Goal: Task Accomplishment & Management: Manage account settings

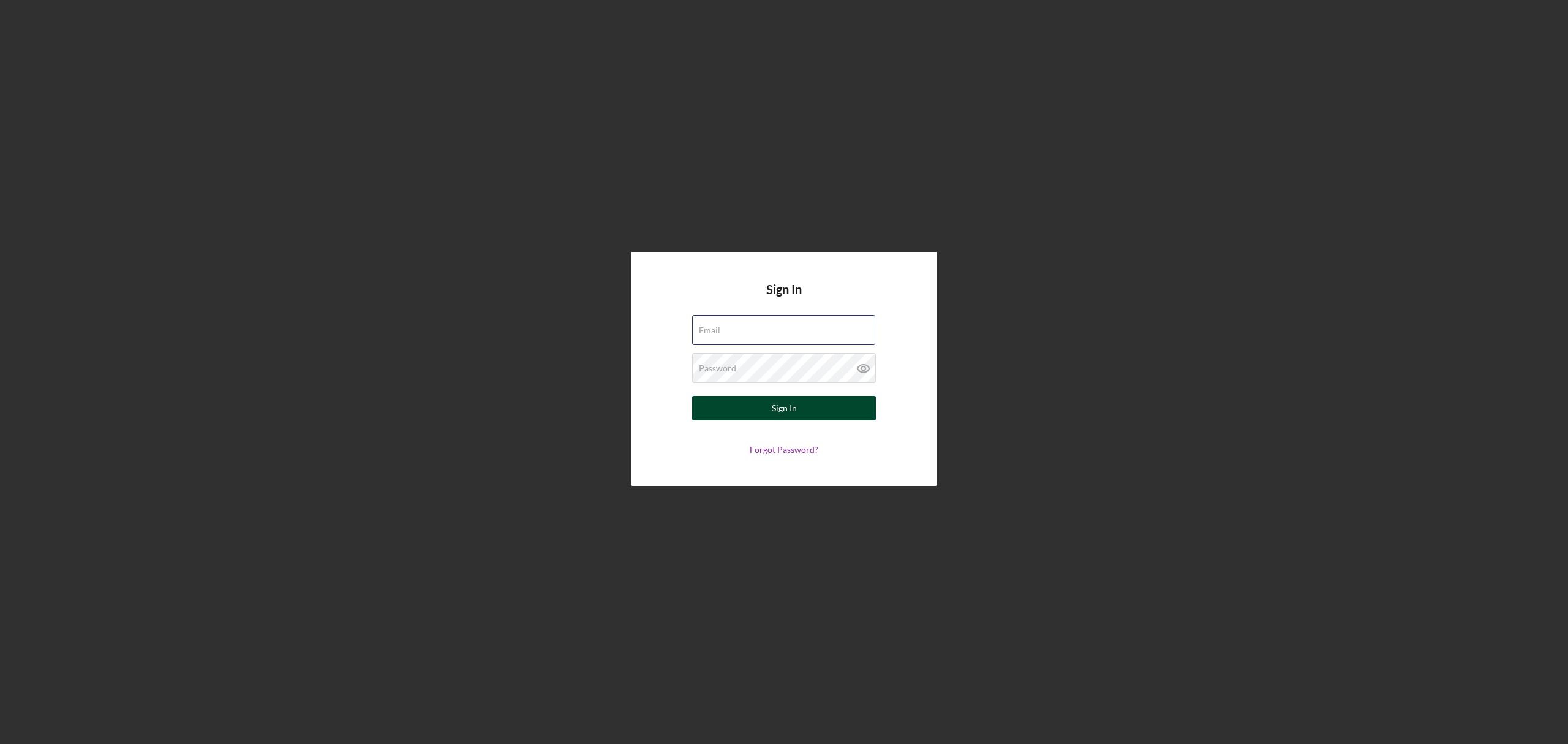
type input "[EMAIL_ADDRESS][DOMAIN_NAME]"
click at [726, 415] on button "Sign In" at bounding box center [784, 408] width 184 height 25
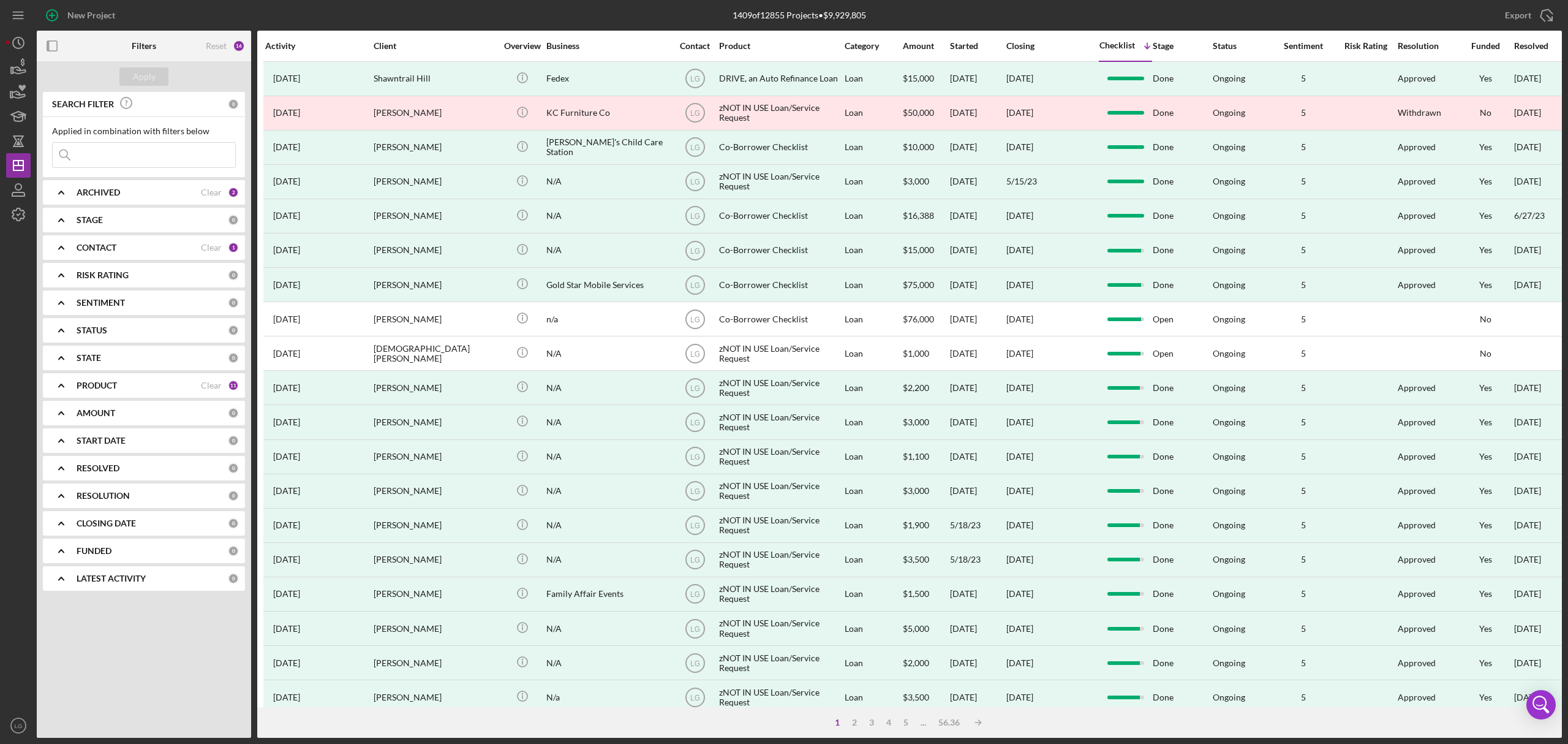
click at [91, 193] on b "ARCHIVED" at bounding box center [98, 192] width 43 height 10
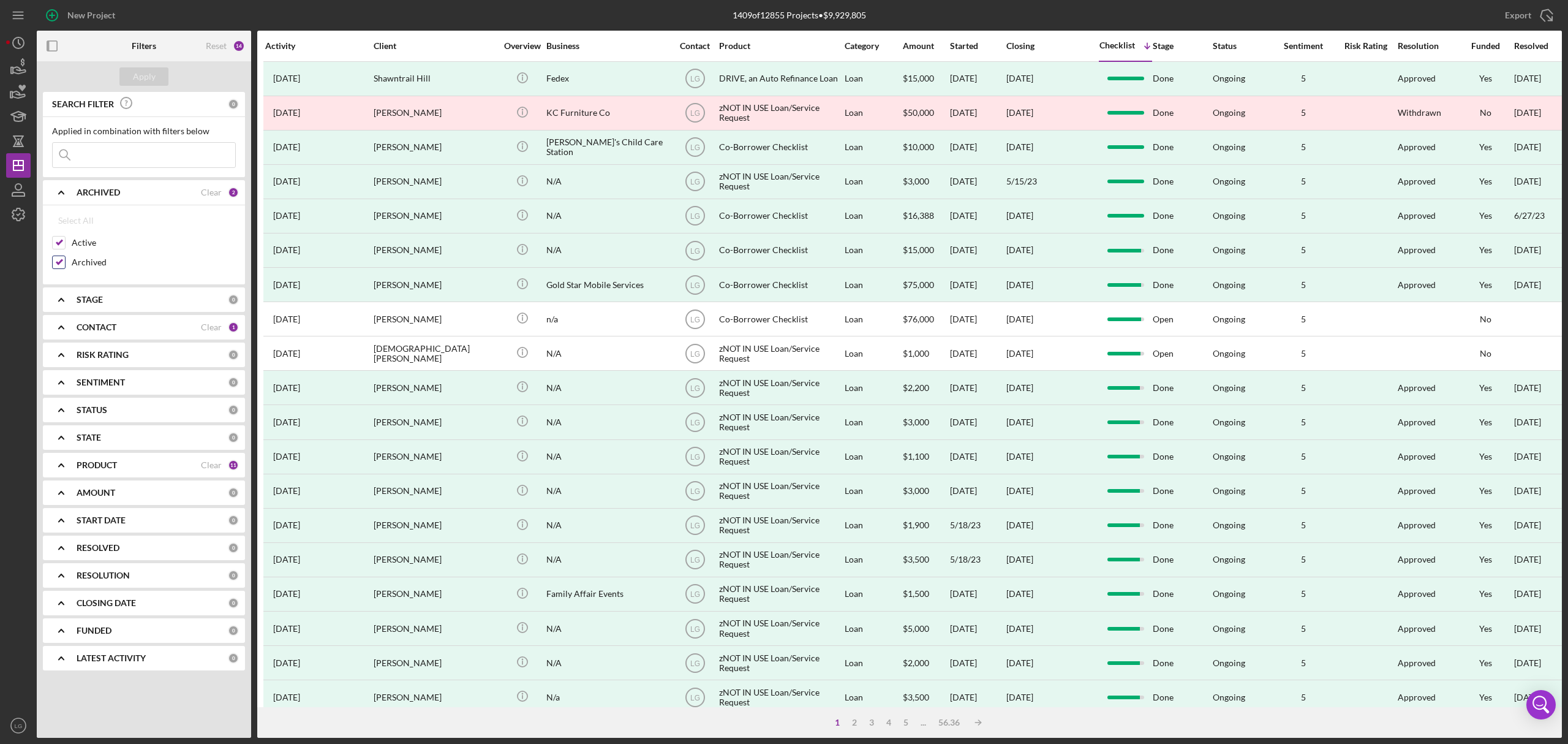
click at [54, 263] on input "Archived" at bounding box center [59, 263] width 12 height 12
checkbox input "false"
click at [127, 76] on button "Apply" at bounding box center [143, 77] width 49 height 19
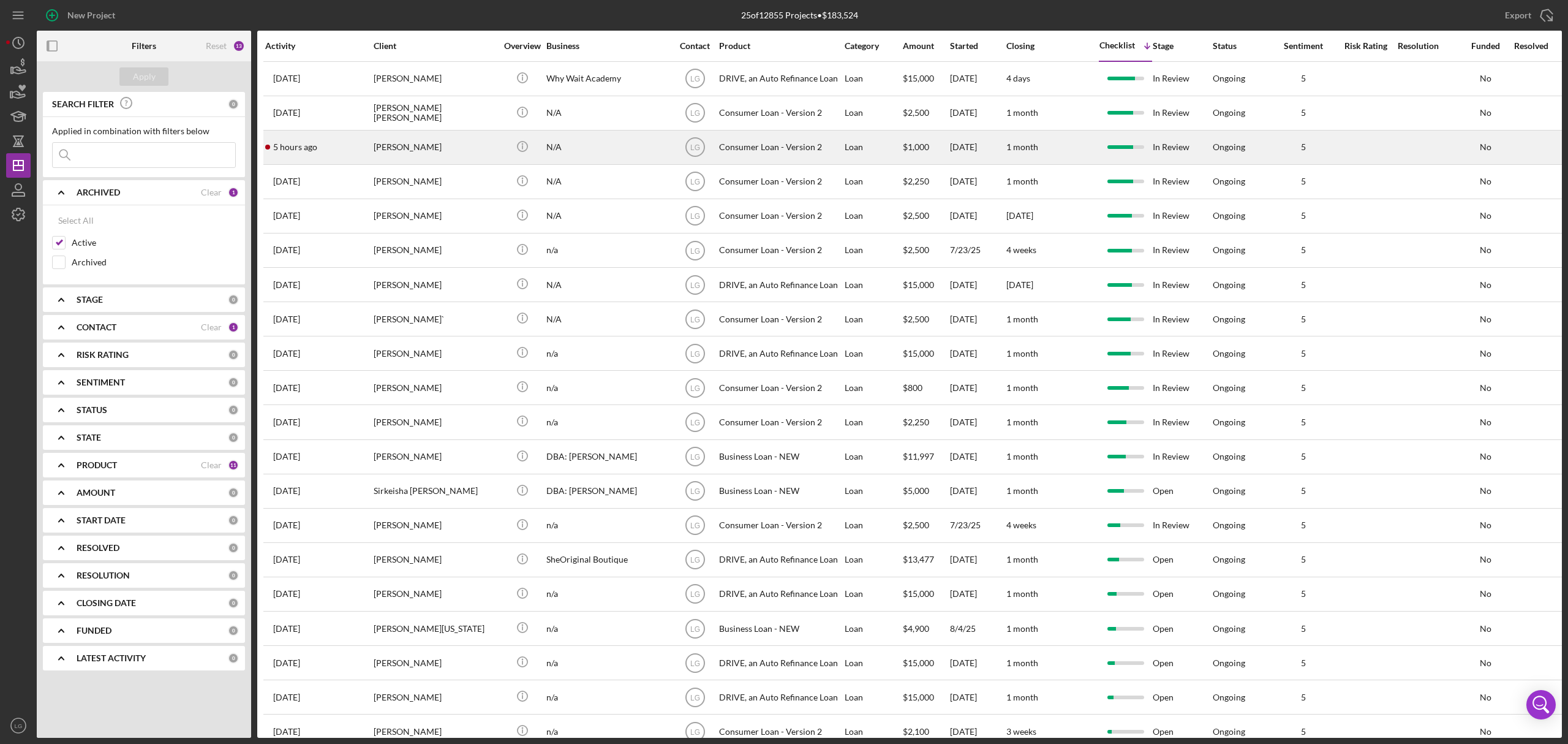
click at [380, 160] on div "[PERSON_NAME]" at bounding box center [435, 147] width 122 height 33
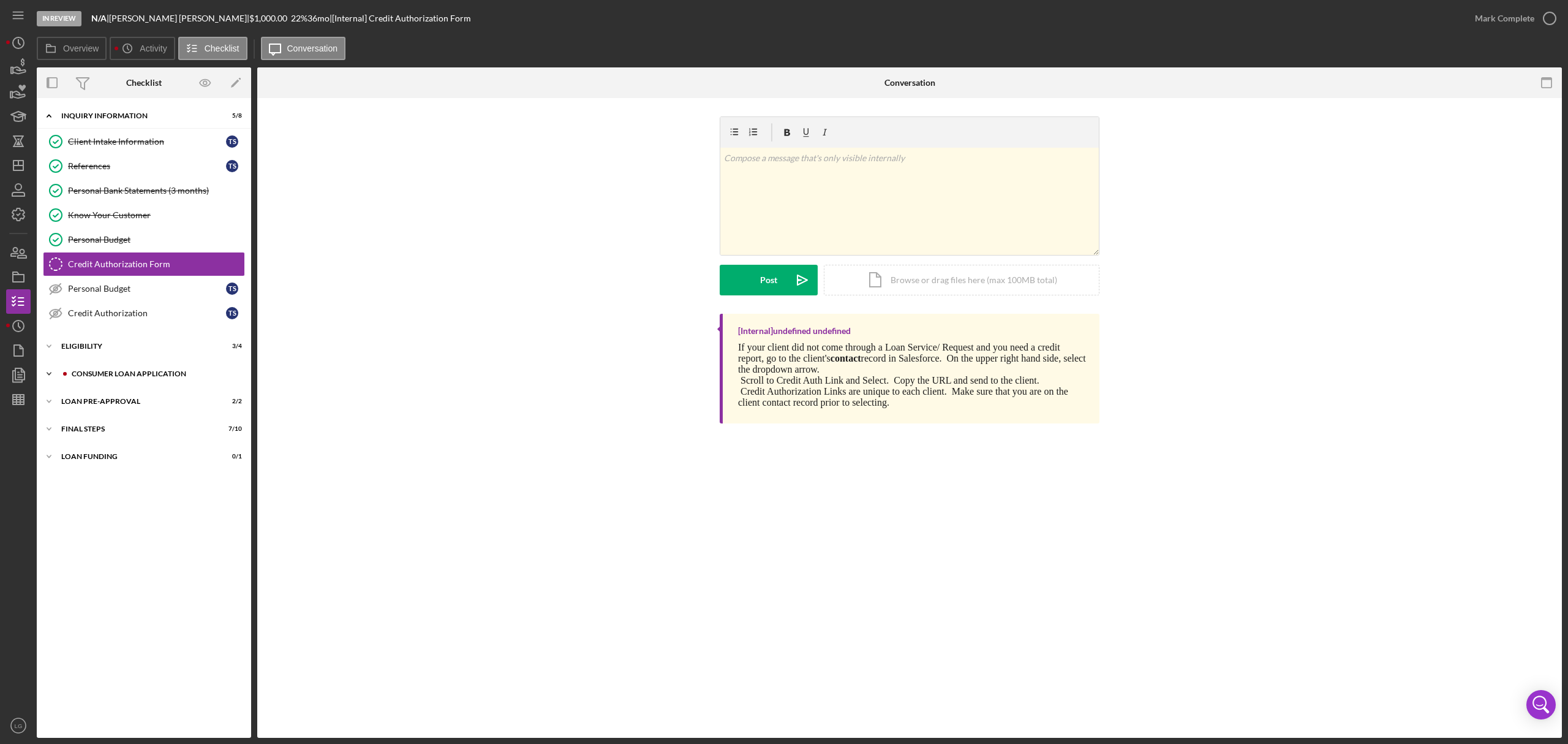
click at [96, 365] on div "Icon/Expander Consumer Loan Application 7 / 9" at bounding box center [144, 374] width 214 height 25
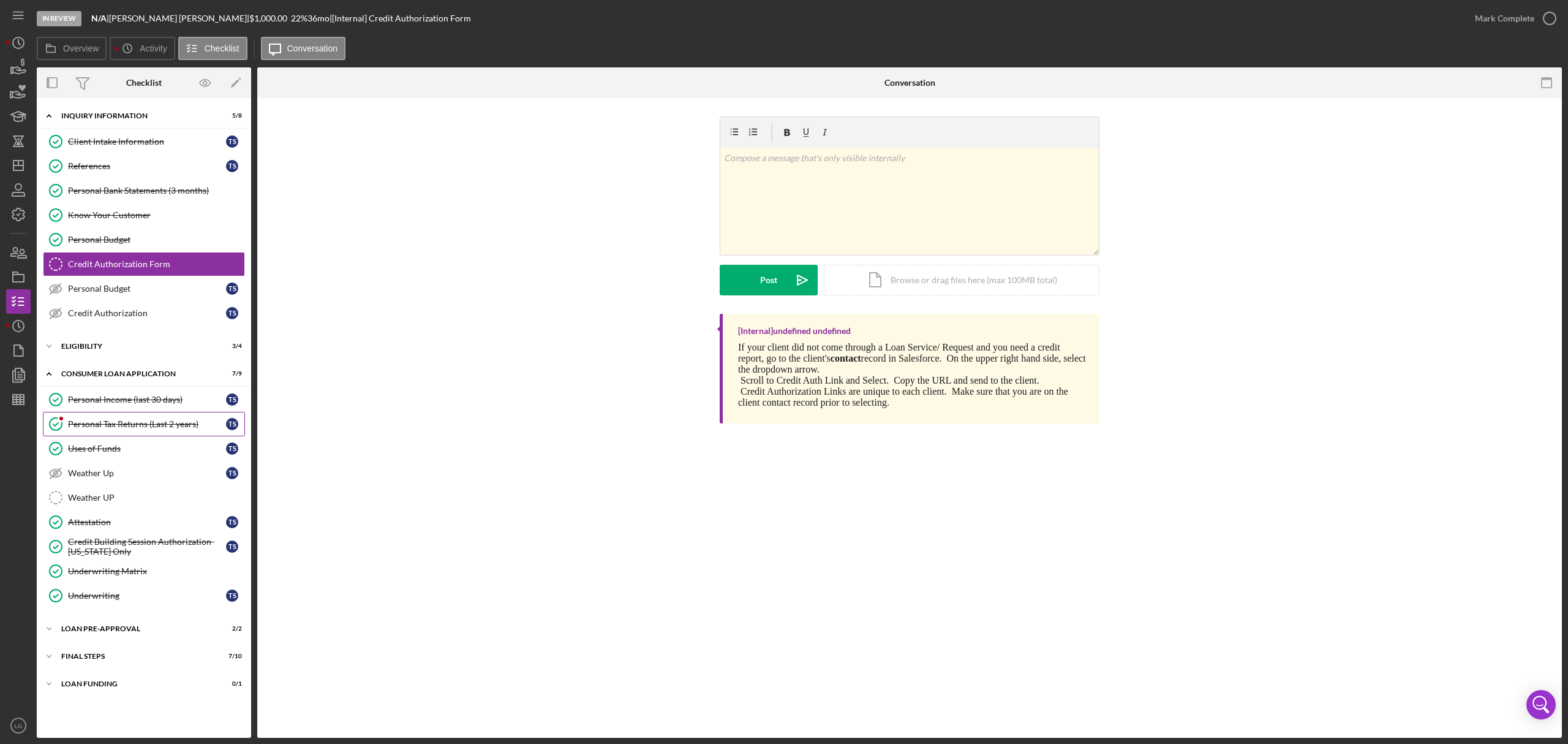
click at [118, 429] on div "Personal Tax Returns (Last 2 years)" at bounding box center [147, 424] width 158 height 10
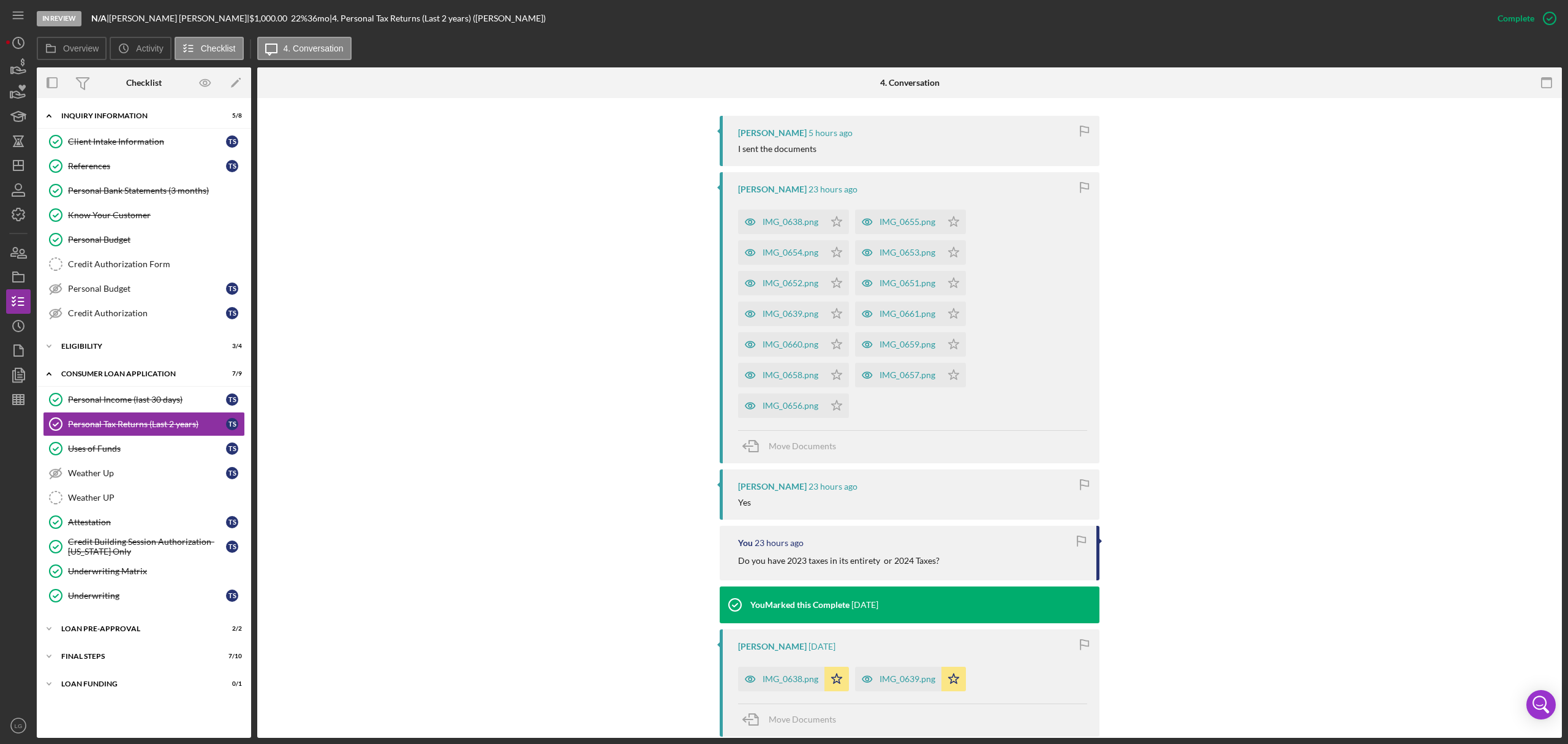
scroll to position [408, 0]
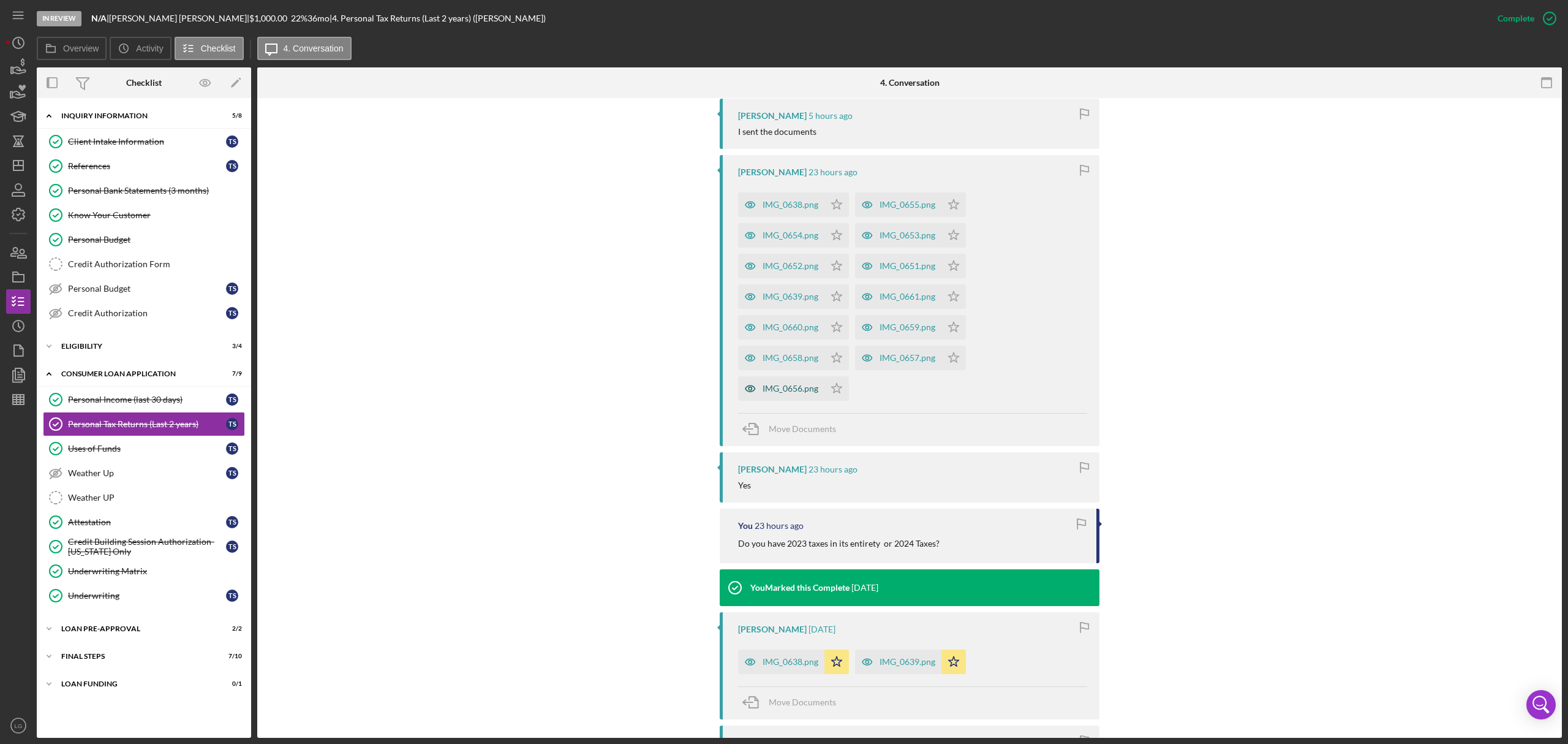
click at [772, 383] on div "IMG_0656.png" at bounding box center [781, 389] width 86 height 25
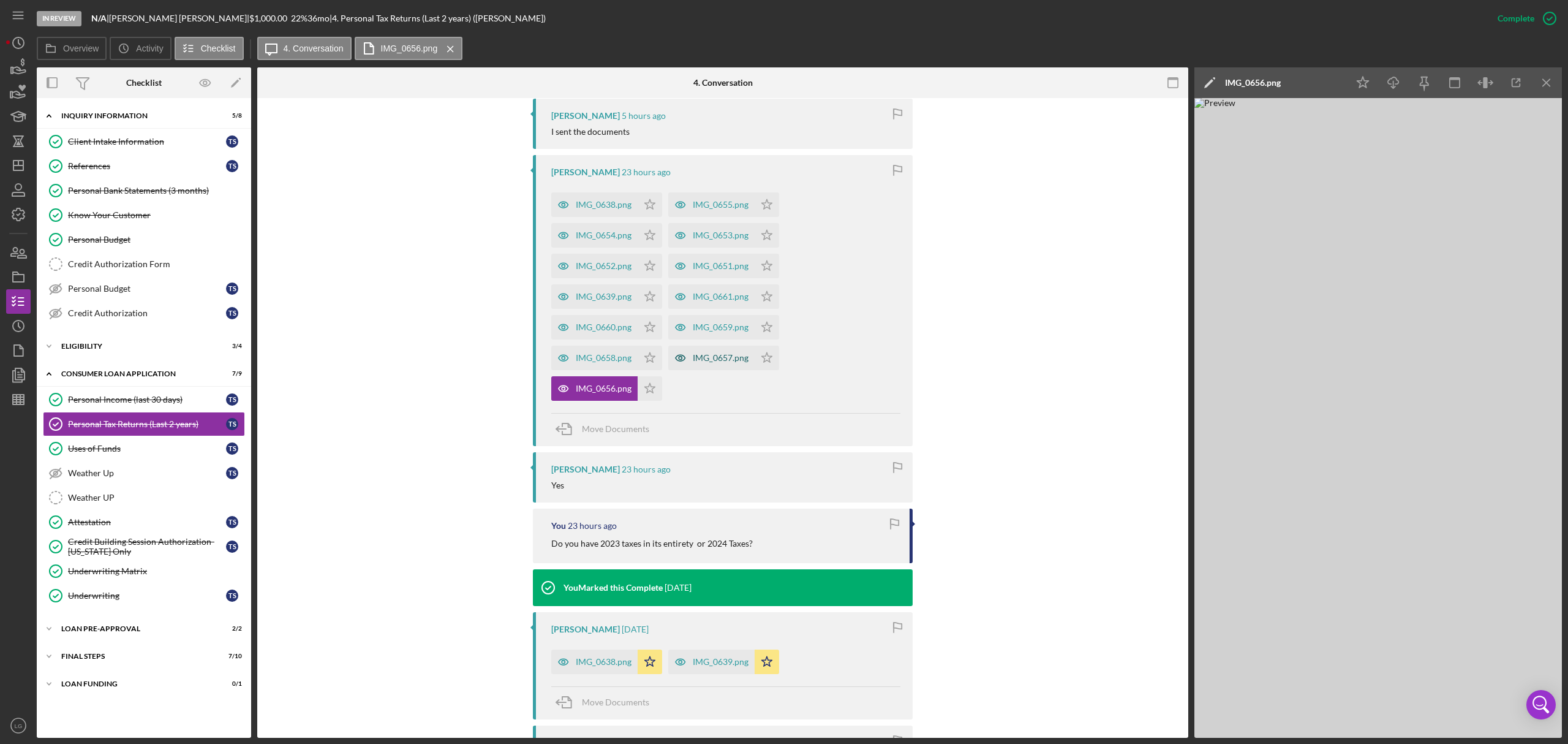
click at [731, 355] on div "IMG_0657.png" at bounding box center [721, 358] width 56 height 10
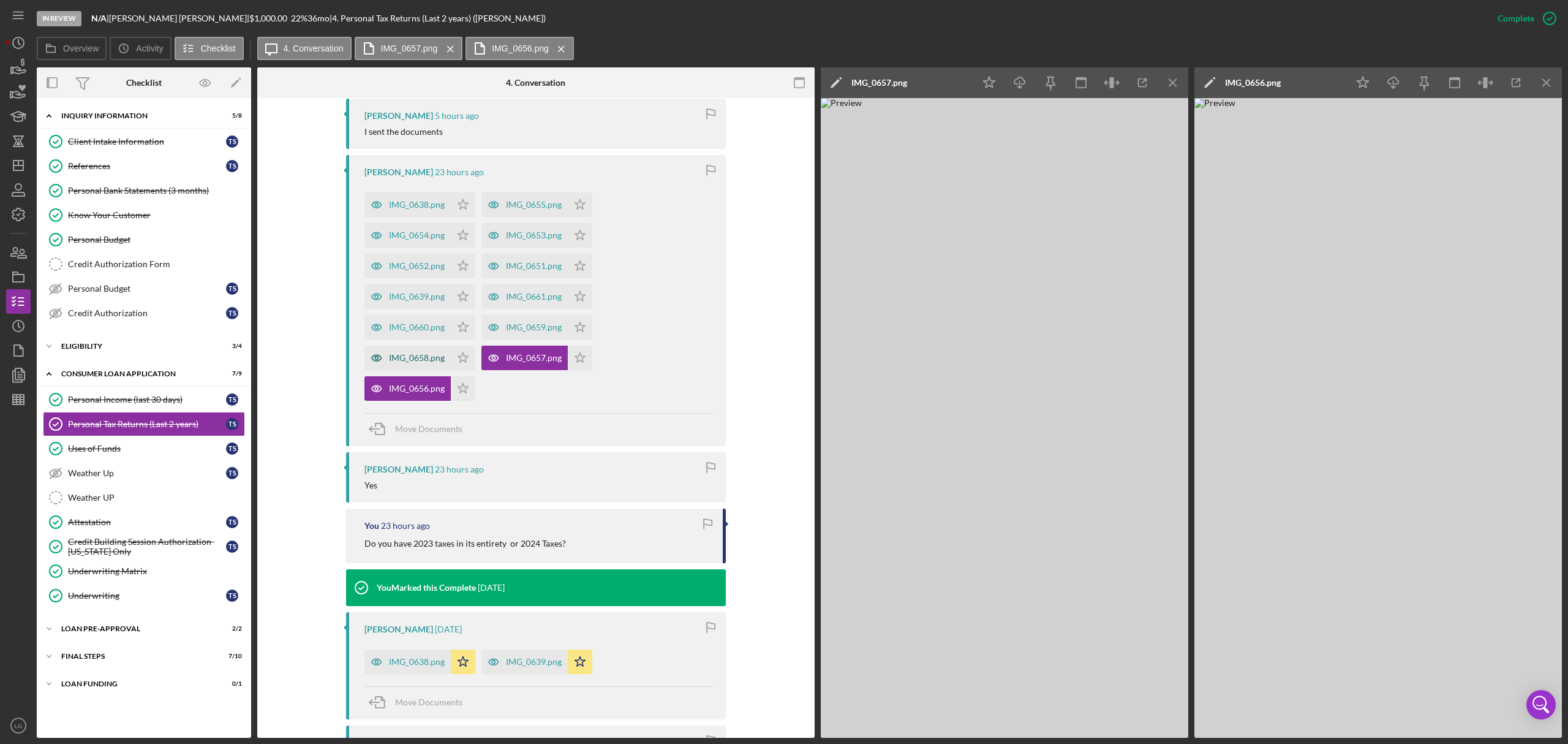
click at [422, 355] on div "IMG_0658.png" at bounding box center [417, 358] width 56 height 10
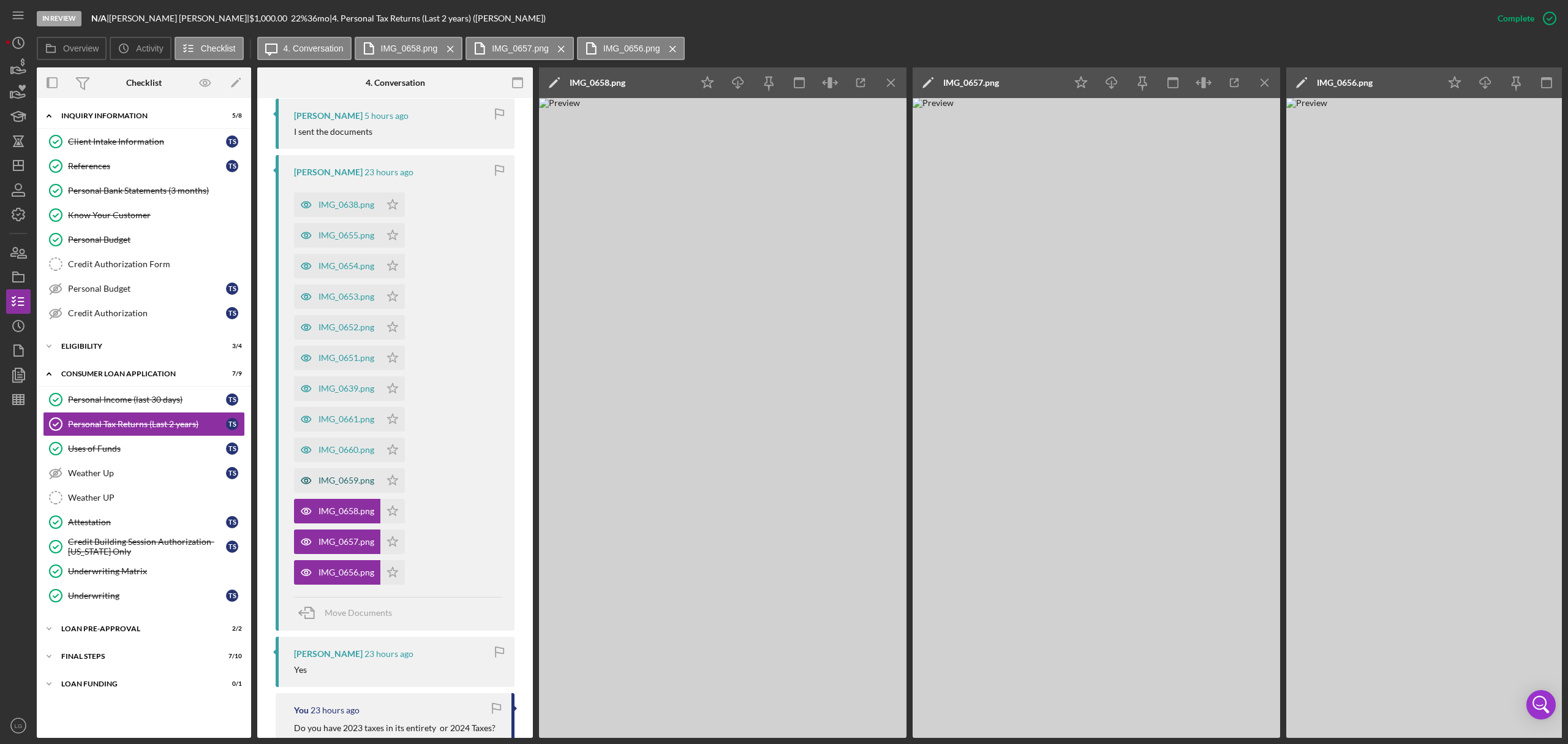
click at [363, 474] on div "IMG_0659.png" at bounding box center [337, 481] width 86 height 25
click at [353, 447] on div "IMG_0660.png" at bounding box center [346, 450] width 56 height 10
click at [349, 414] on div "IMG_0661.png" at bounding box center [337, 420] width 86 height 25
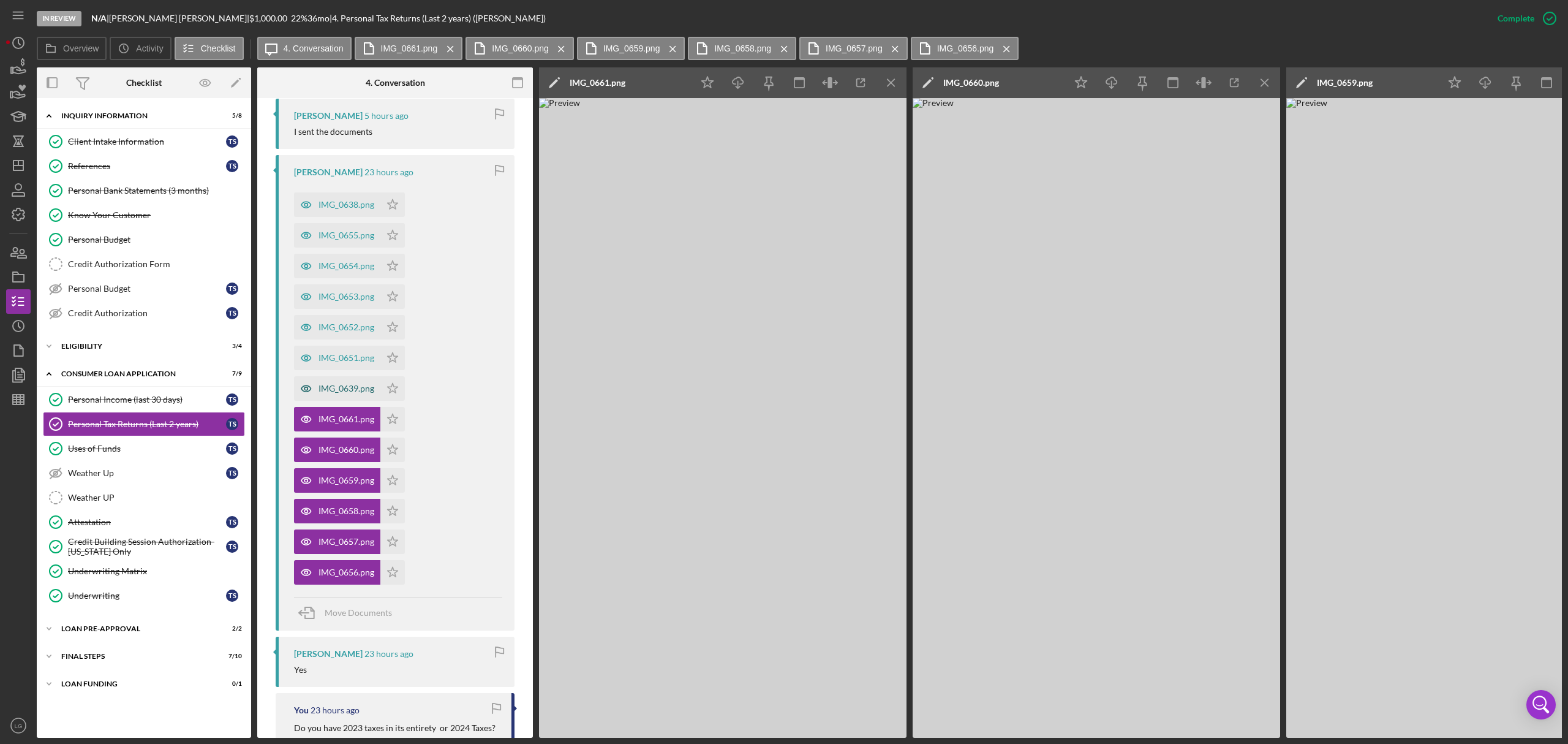
click at [337, 390] on div "IMG_0639.png" at bounding box center [346, 389] width 56 height 10
click at [390, 391] on polygon "button" at bounding box center [393, 389] width 10 height 10
click at [363, 363] on div "IMG_0651.png" at bounding box center [346, 358] width 56 height 10
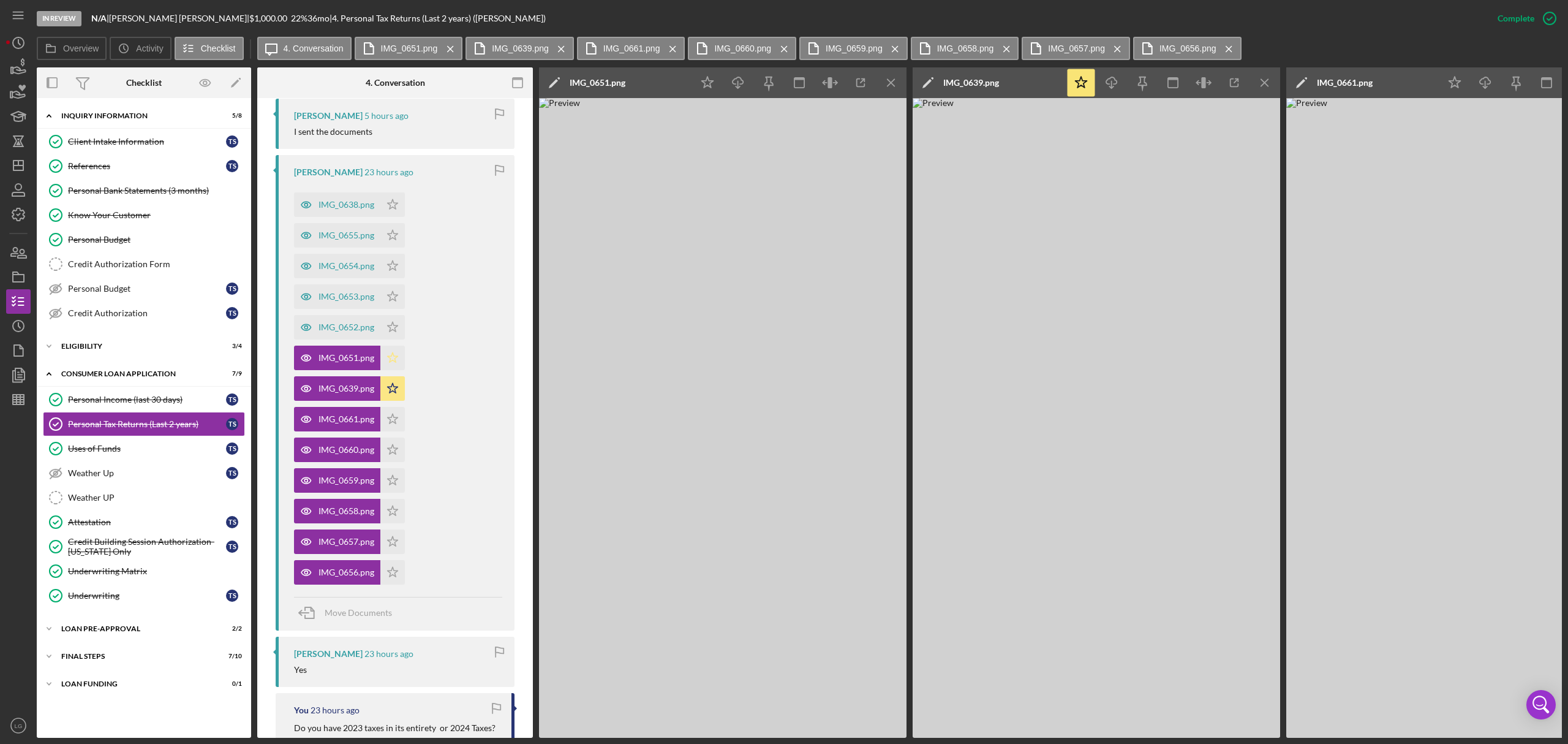
click at [395, 358] on icon "Icon/Star" at bounding box center [393, 358] width 25 height 25
click at [332, 325] on div "IMG_0652.png" at bounding box center [346, 328] width 56 height 10
click at [342, 297] on div "IMG_0653.png" at bounding box center [346, 297] width 56 height 10
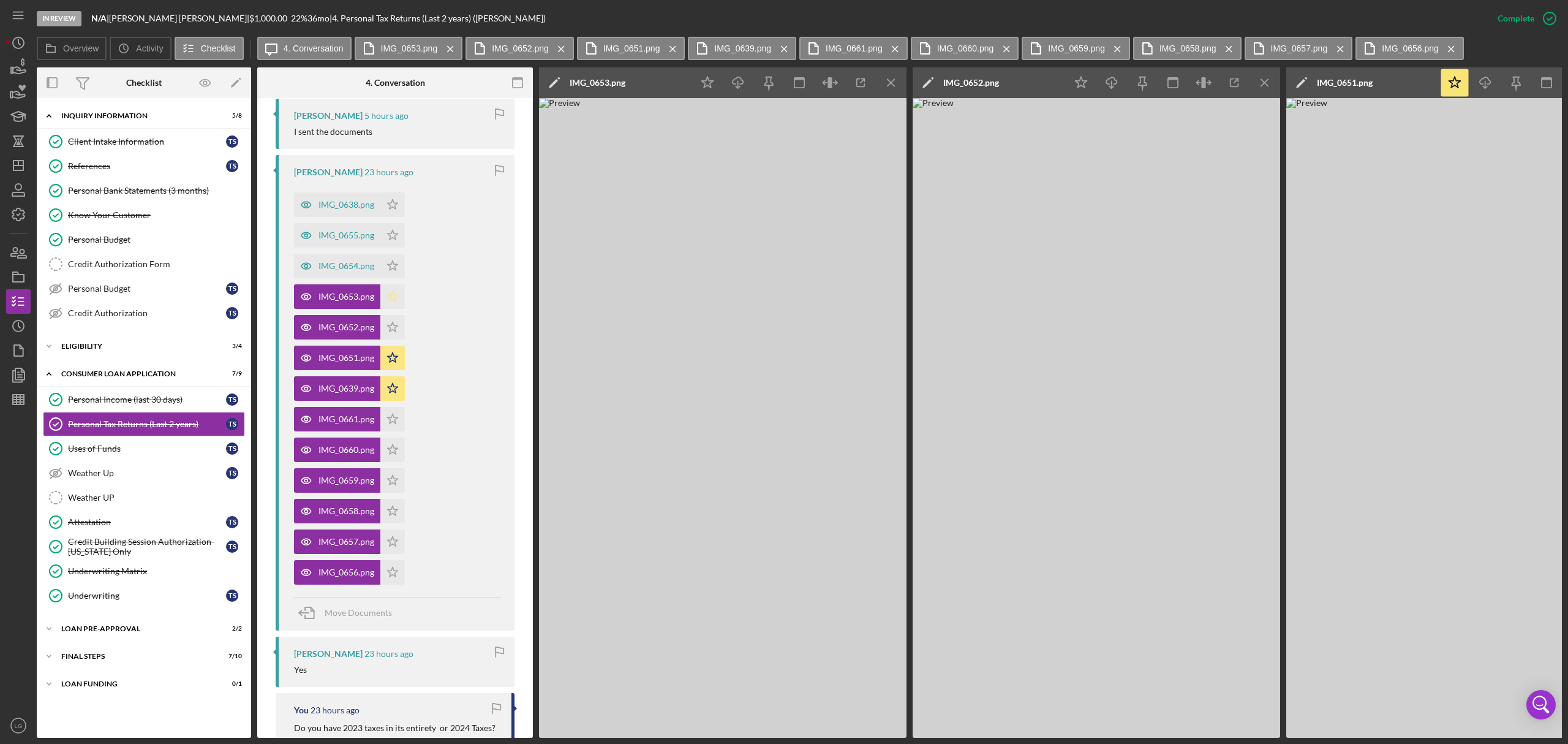
click at [387, 292] on icon "Icon/Star" at bounding box center [393, 297] width 25 height 25
click at [364, 258] on div "IMG_0654.png" at bounding box center [337, 266] width 86 height 25
click at [393, 264] on polygon "button" at bounding box center [393, 266] width 10 height 10
click at [355, 230] on div "IMG_0655.png" at bounding box center [337, 235] width 86 height 25
click at [365, 213] on div "IMG_0638.png" at bounding box center [337, 205] width 86 height 25
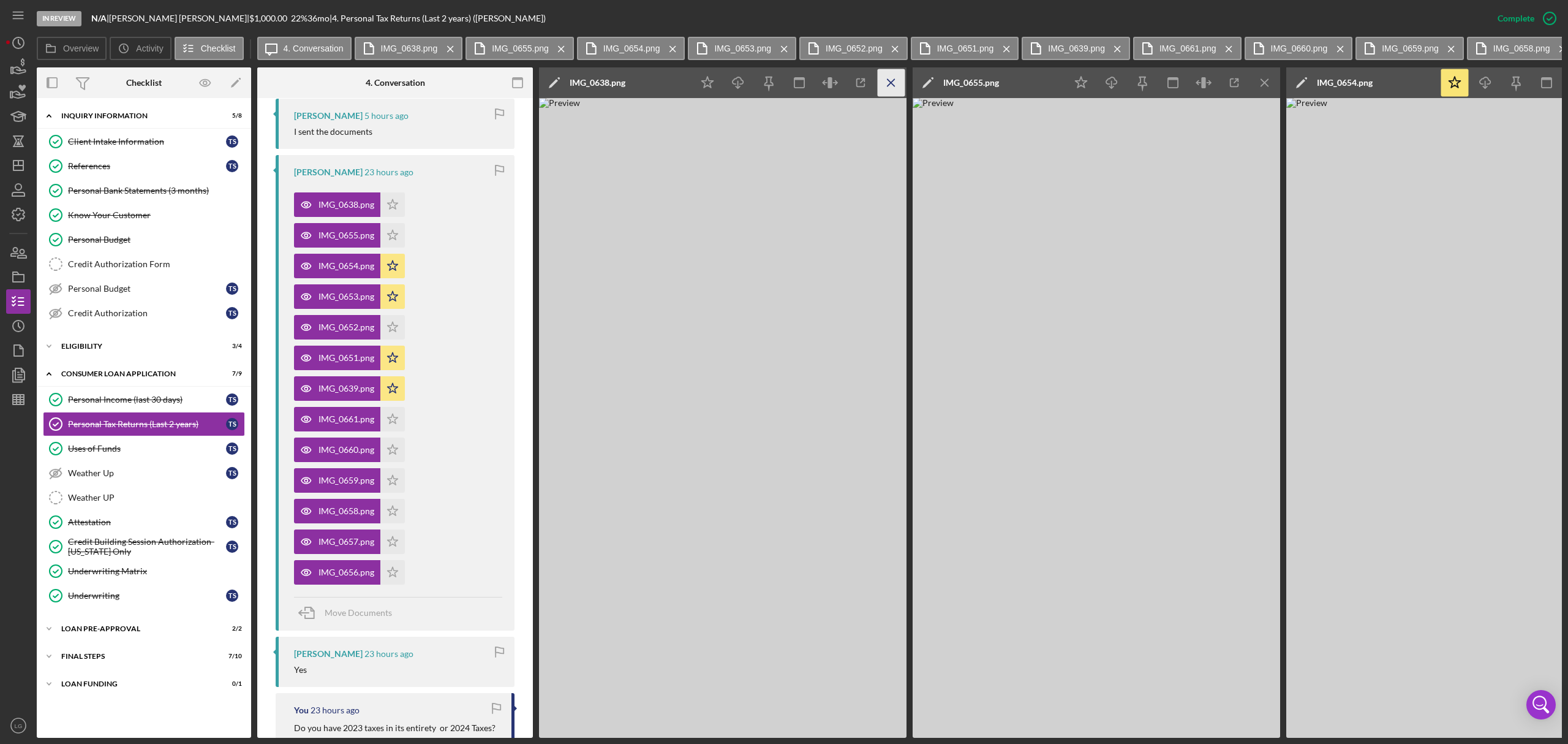
click at [878, 85] on icon "Icon/Menu Close" at bounding box center [891, 83] width 28 height 28
click at [881, 85] on icon "Icon/Menu Close" at bounding box center [891, 83] width 28 height 28
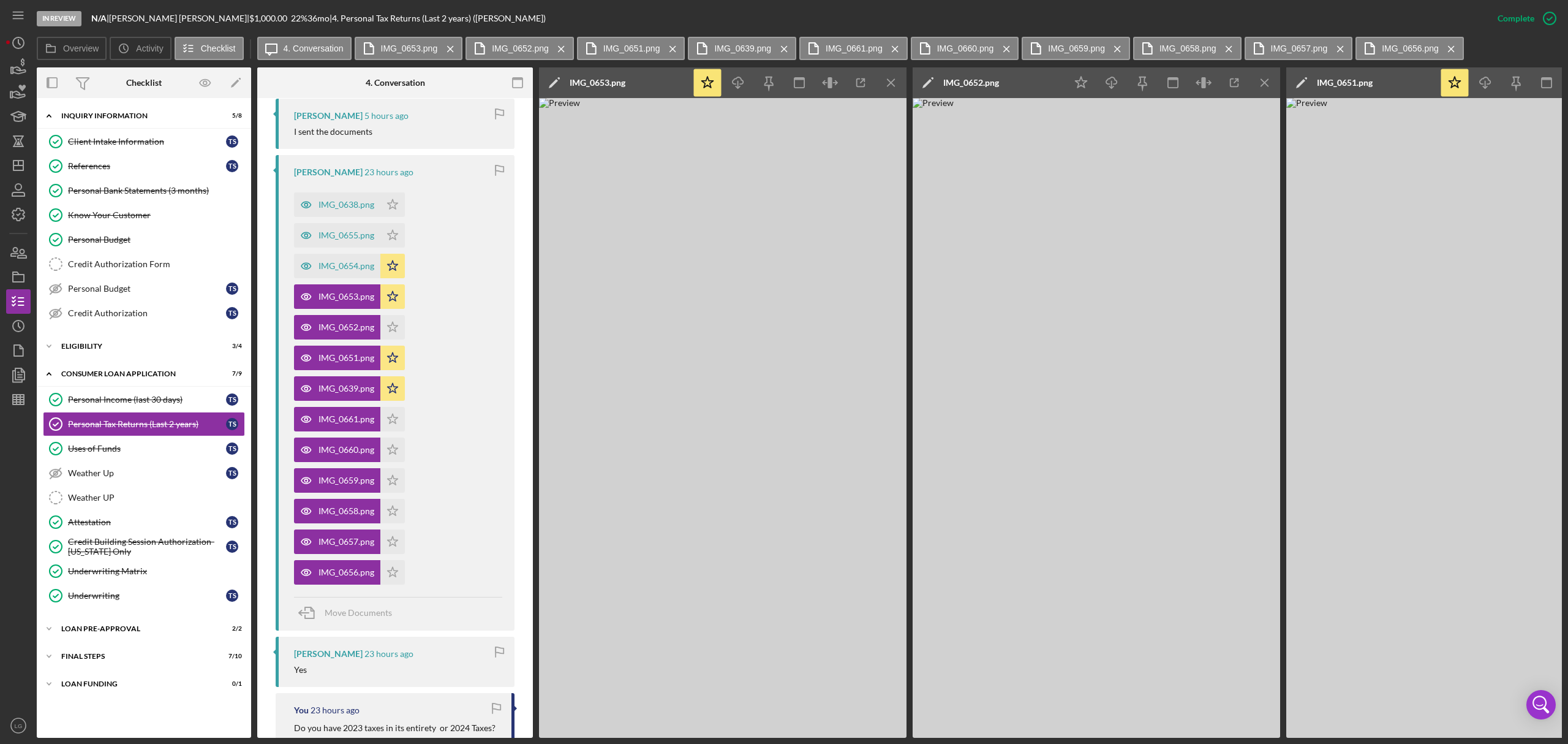
click at [881, 85] on icon "Icon/Menu Close" at bounding box center [891, 83] width 28 height 28
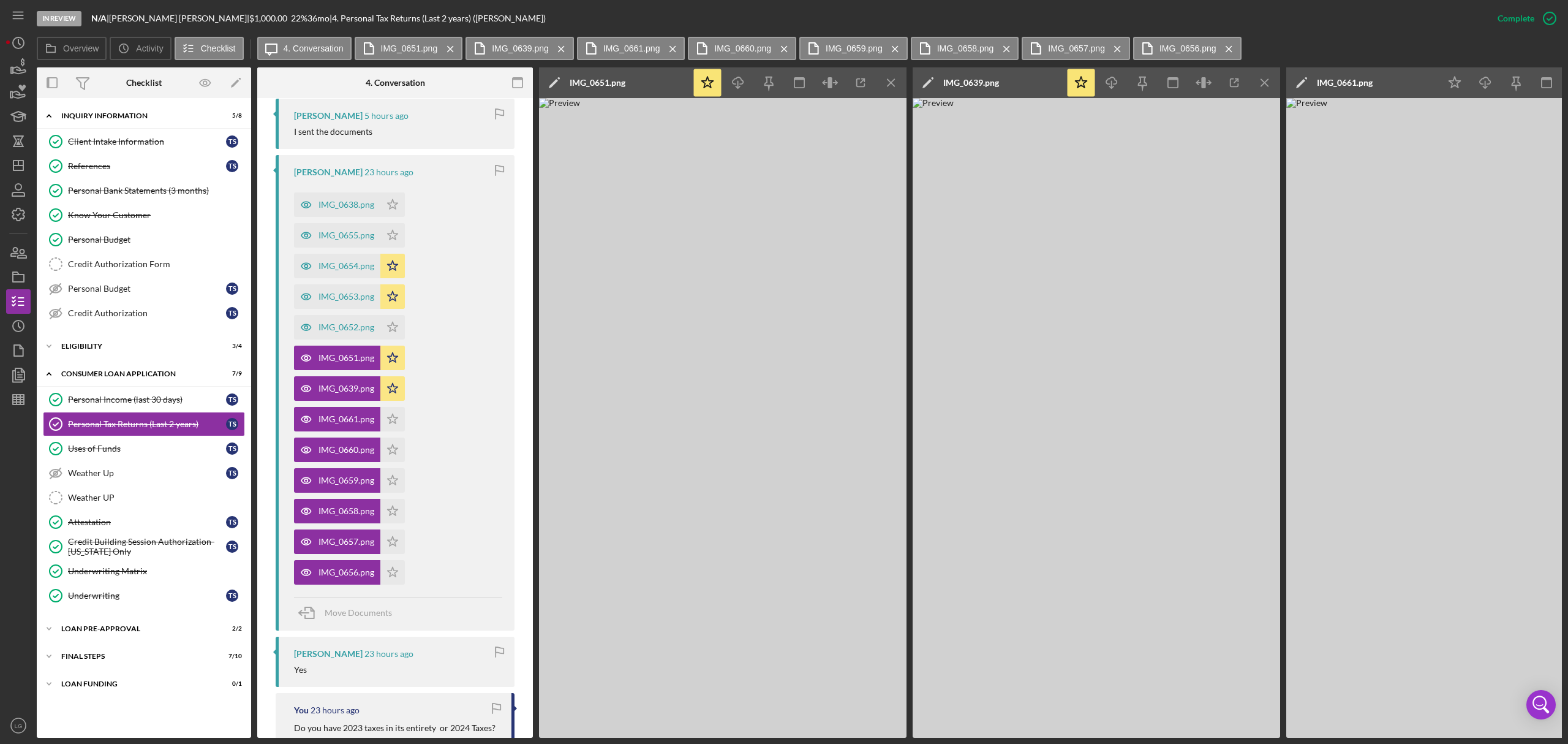
click at [881, 85] on icon "Icon/Menu Close" at bounding box center [891, 83] width 28 height 28
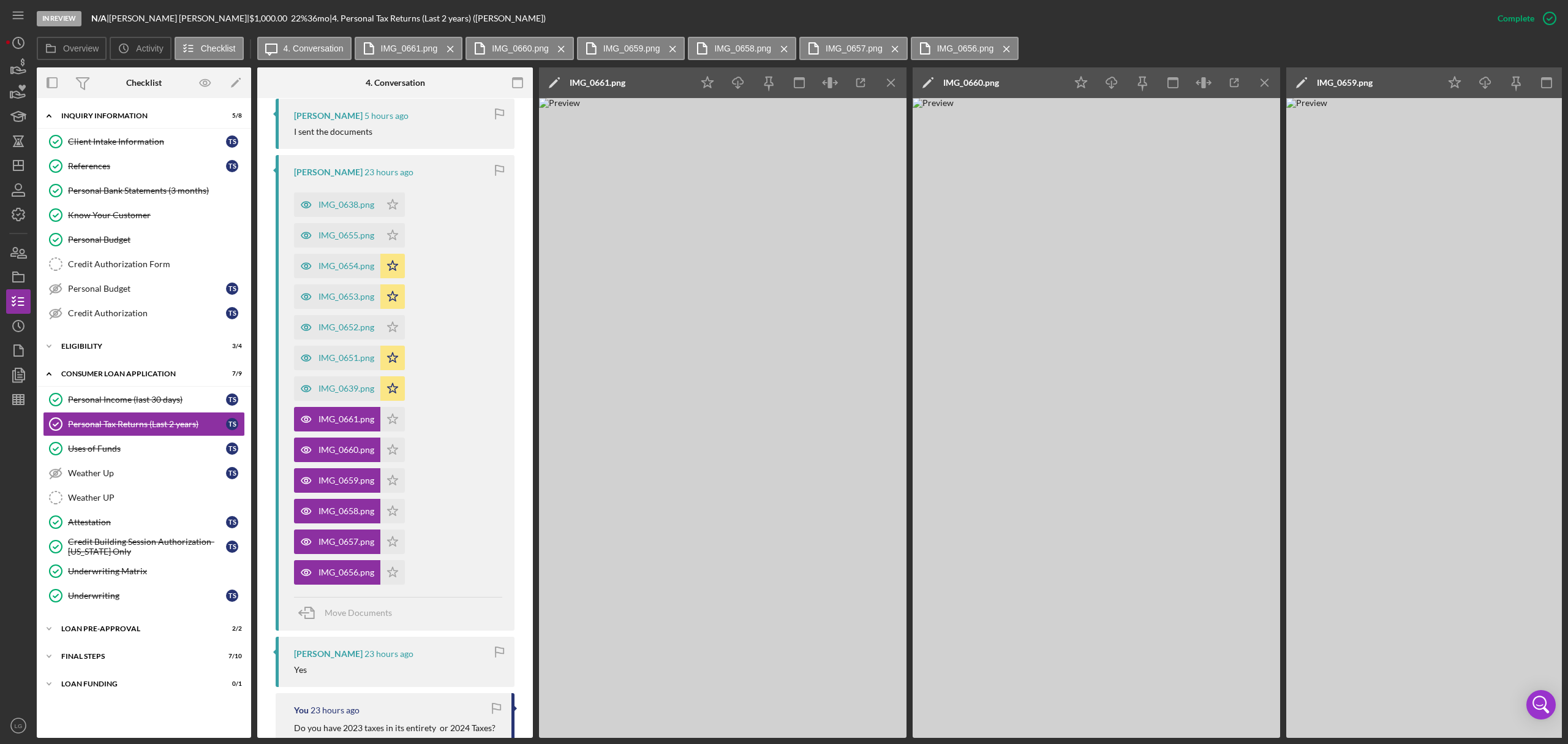
click at [881, 85] on icon "Icon/Menu Close" at bounding box center [891, 83] width 28 height 28
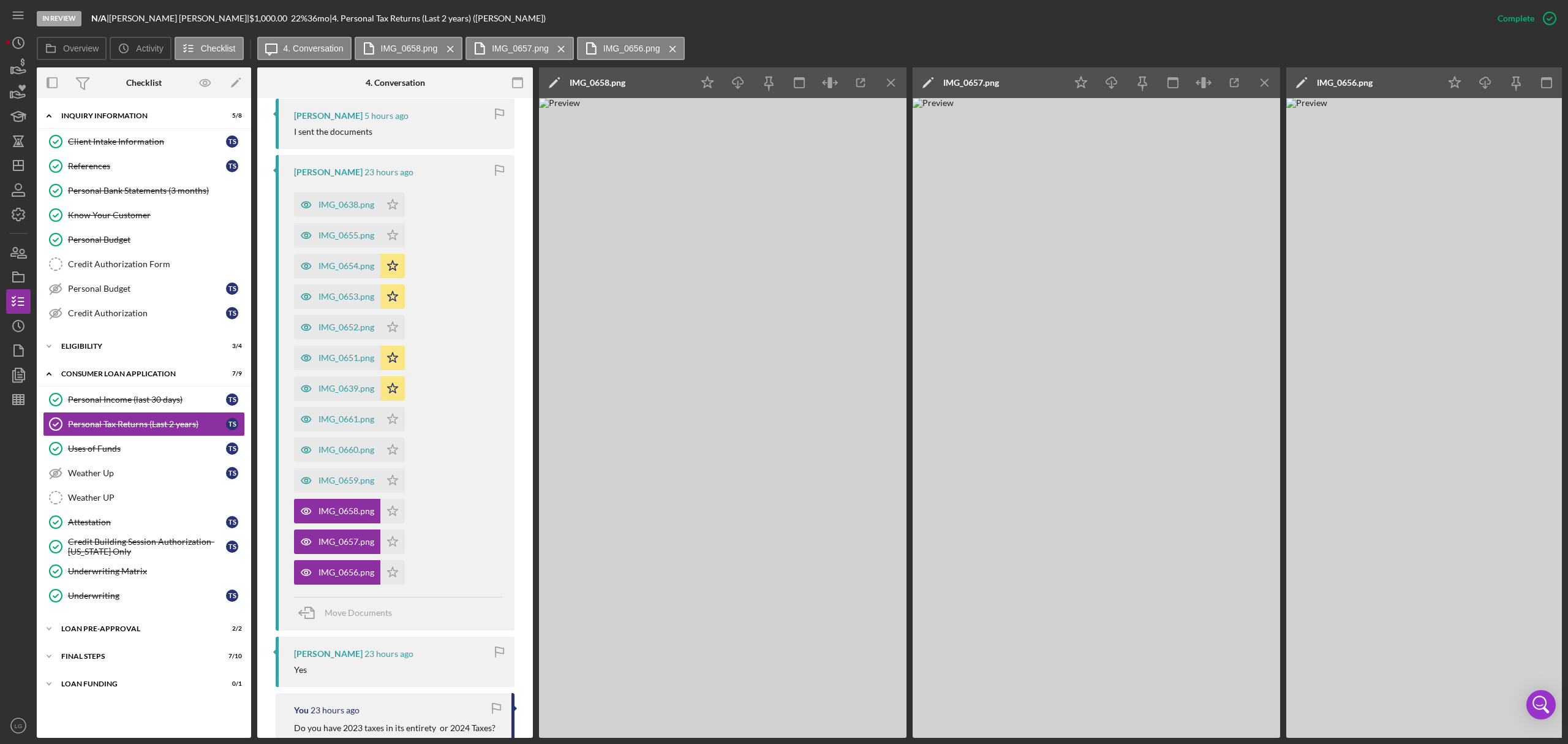
click at [881, 85] on icon "Icon/Menu Close" at bounding box center [891, 83] width 28 height 28
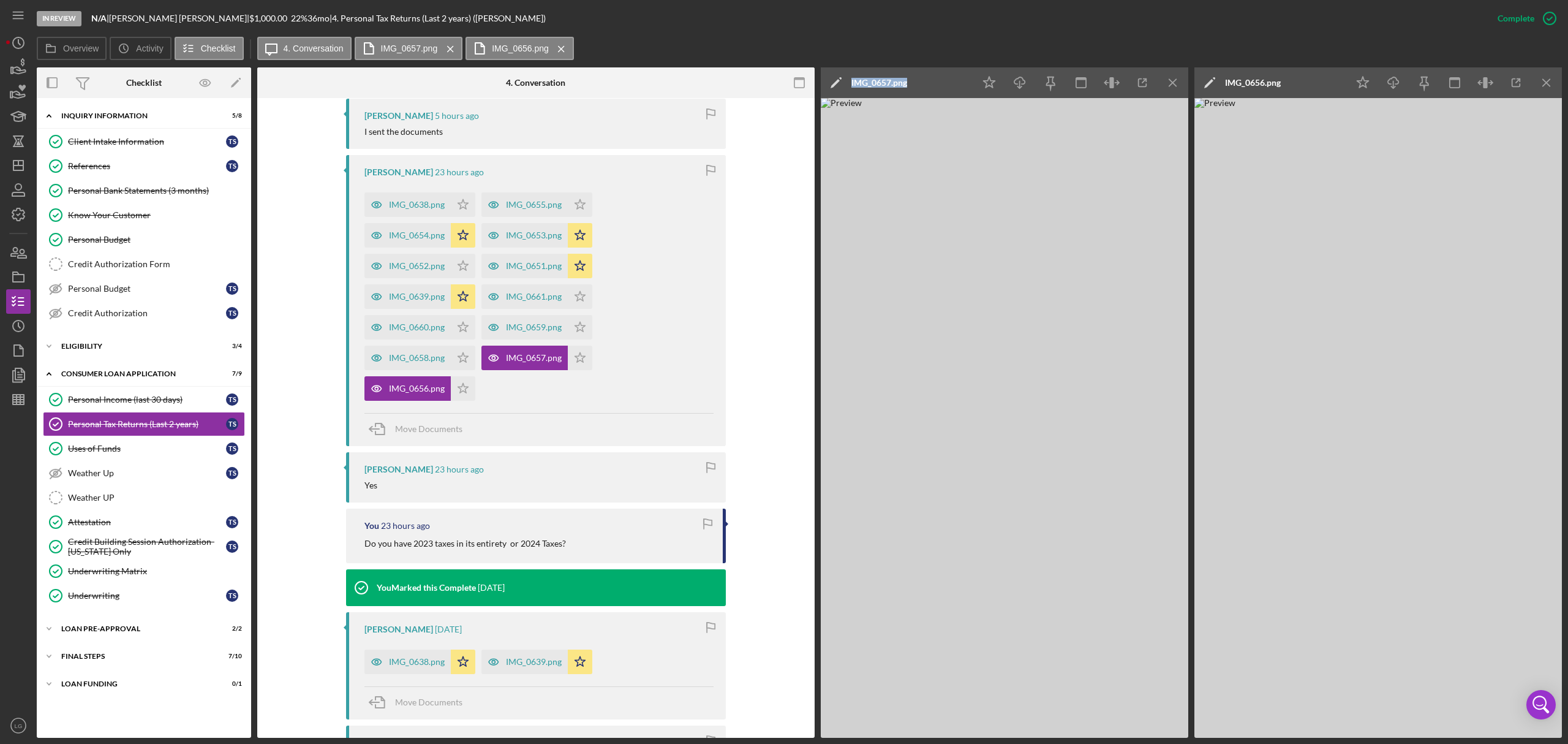
click at [881, 85] on div "IMG_0657.png" at bounding box center [879, 83] width 56 height 10
click at [1162, 82] on div "Cancel" at bounding box center [1169, 83] width 26 height 25
click at [1163, 86] on icon "Icon/Menu Close" at bounding box center [1173, 83] width 28 height 28
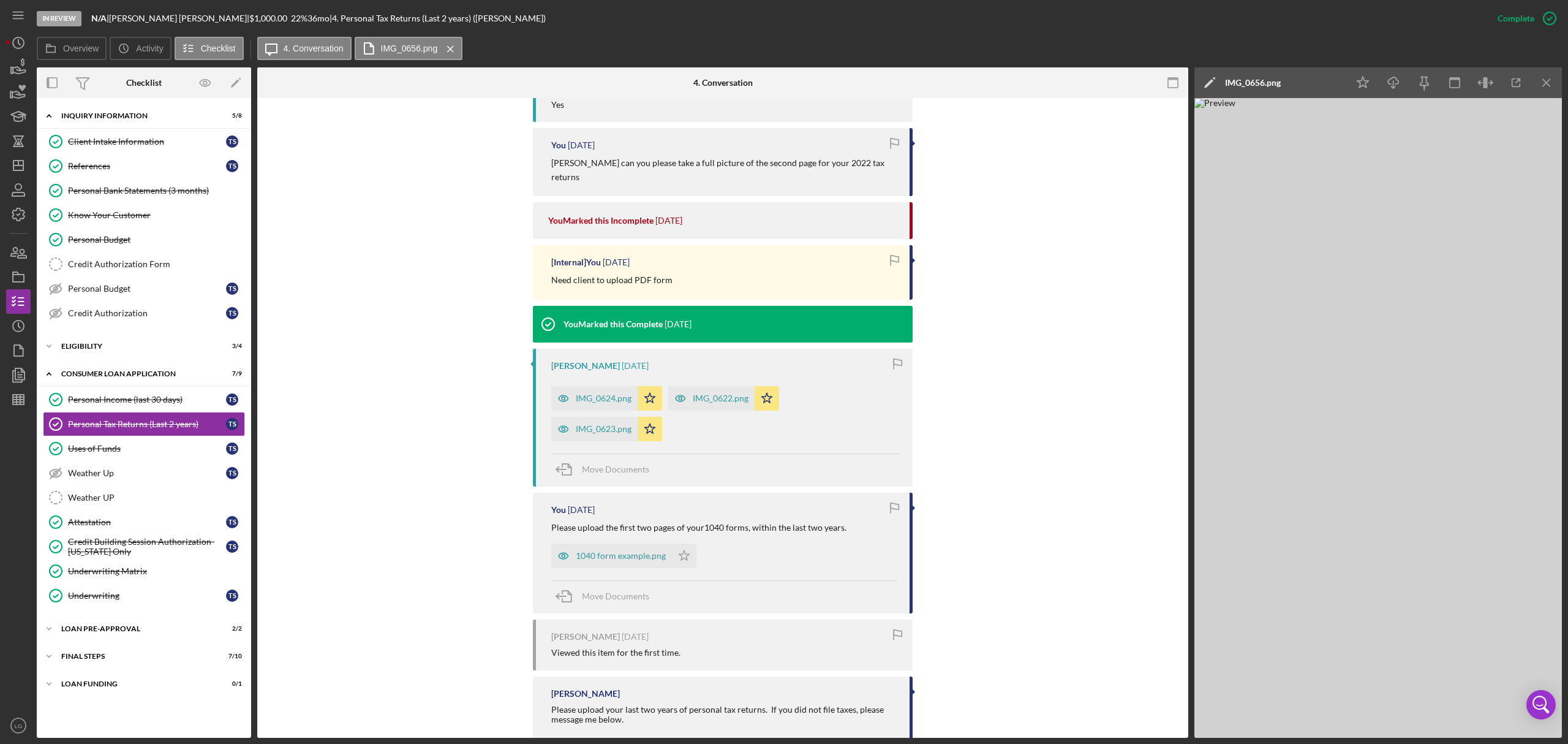
scroll to position [1074, 0]
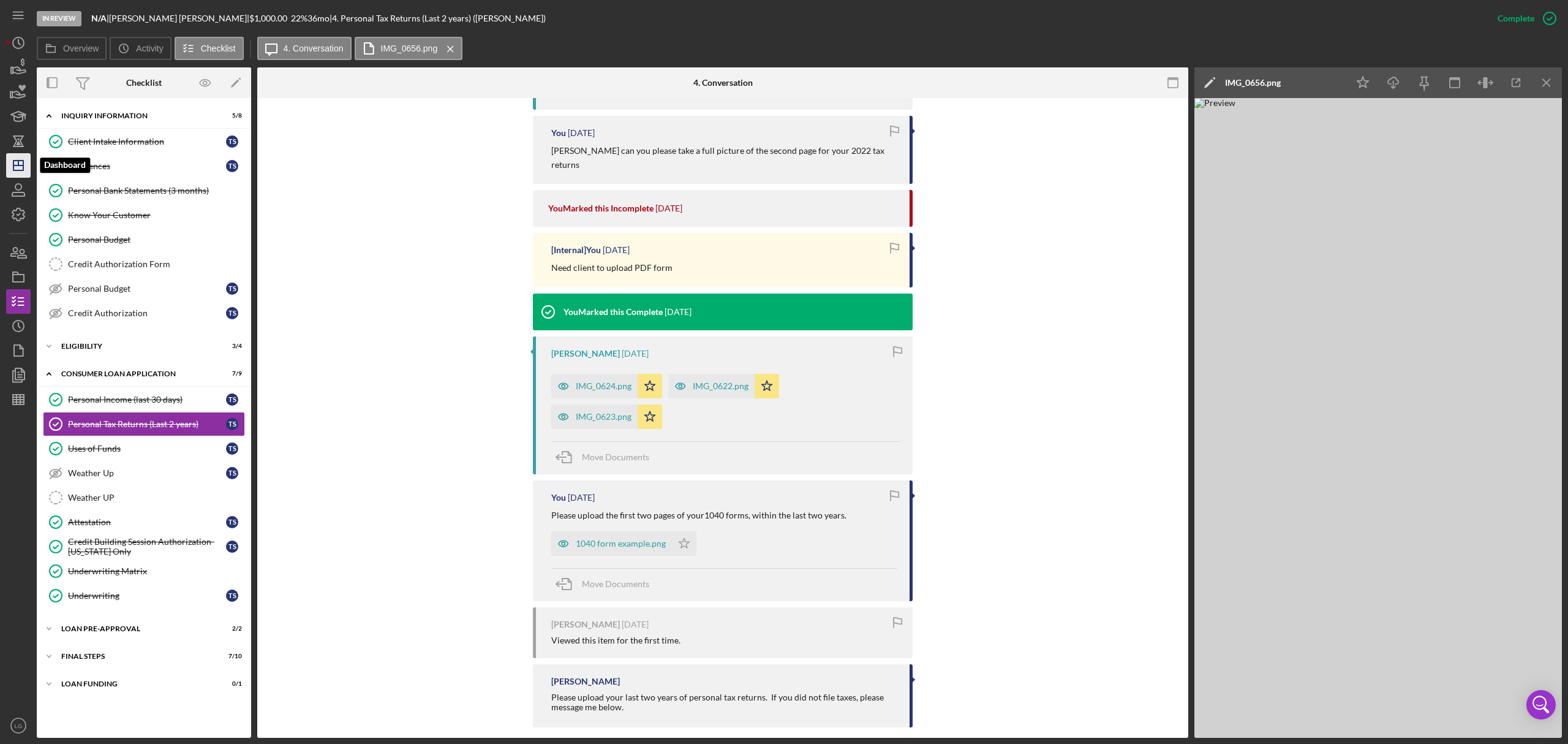
click at [15, 173] on icon "Icon/Dashboard" at bounding box center [19, 166] width 31 height 31
